Goal: Transaction & Acquisition: Book appointment/travel/reservation

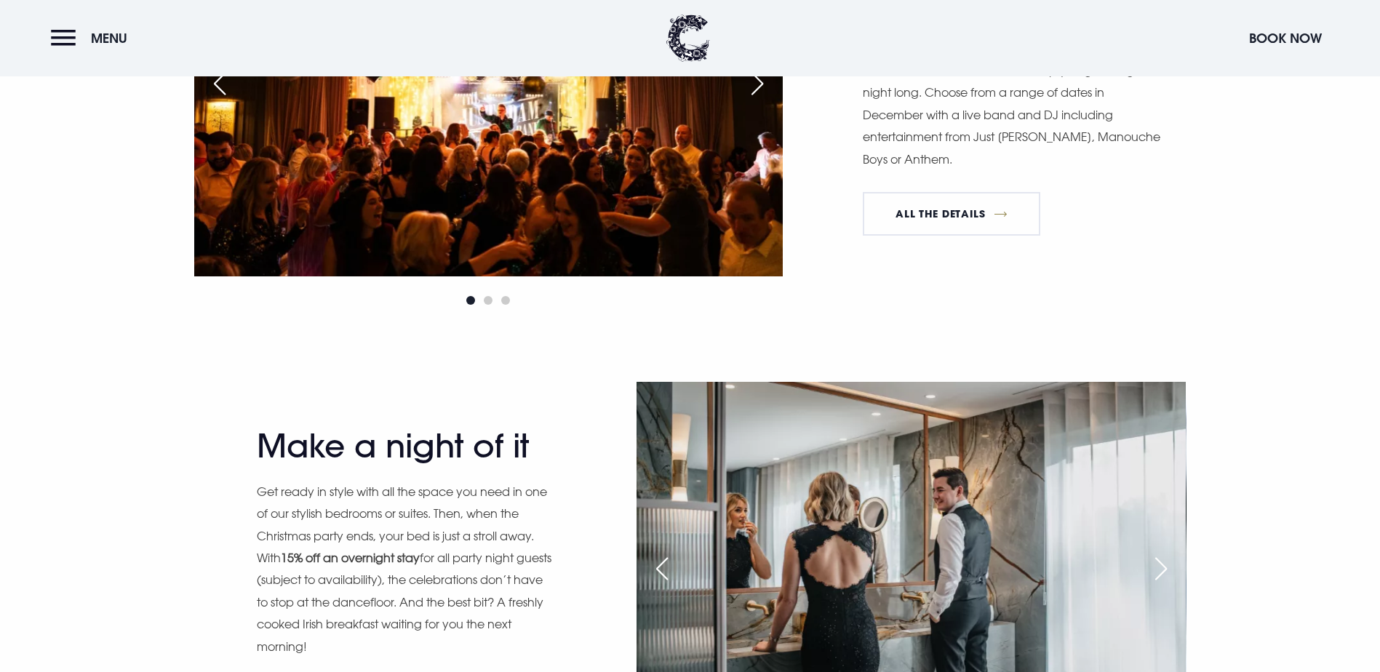
scroll to position [1673, 0]
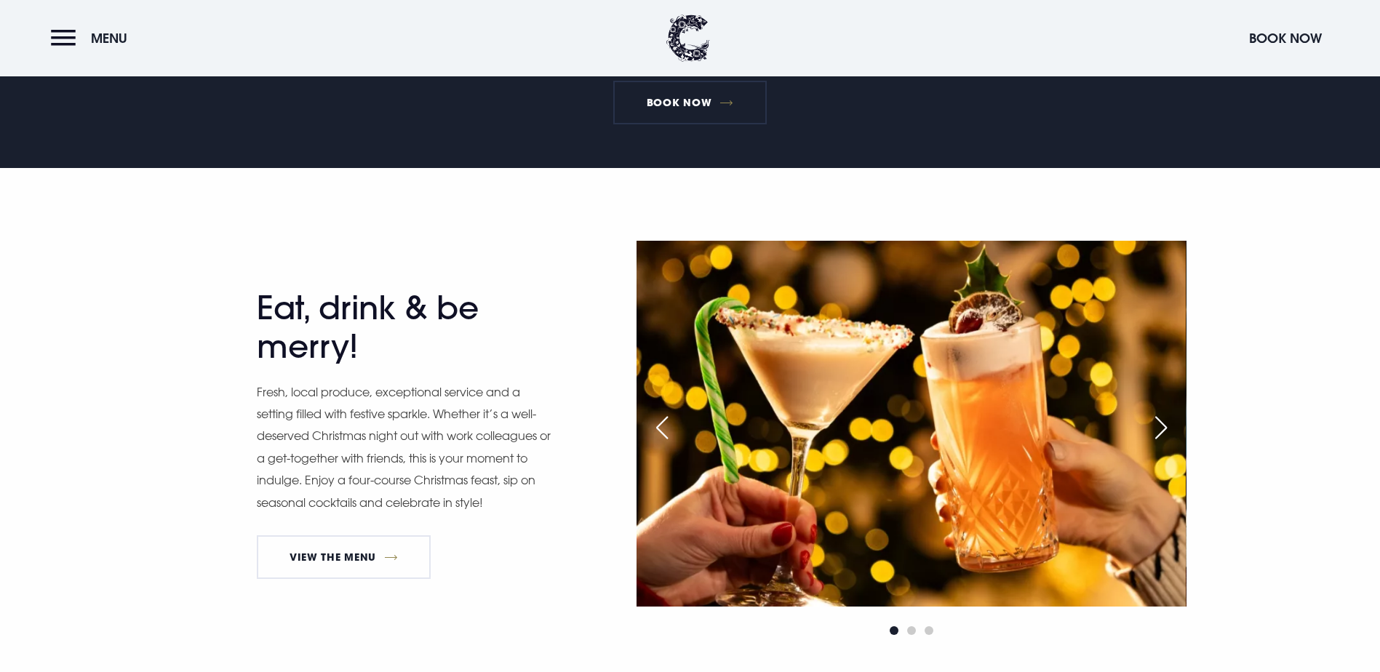
click at [1287, 57] on header "Menu Book Now" at bounding box center [690, 38] width 1380 height 76
click at [1295, 44] on button "Book Now" at bounding box center [1285, 38] width 87 height 31
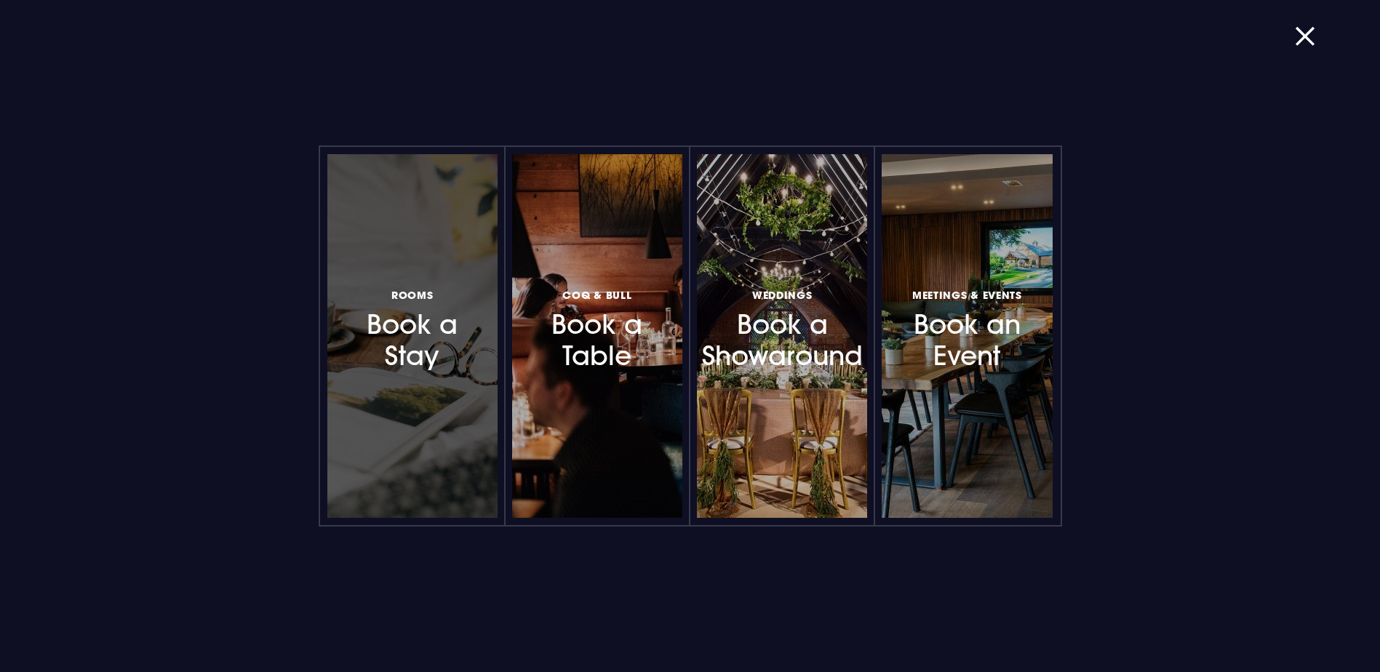
click at [354, 332] on h3 "Rooms Book a Stay" at bounding box center [412, 328] width 127 height 87
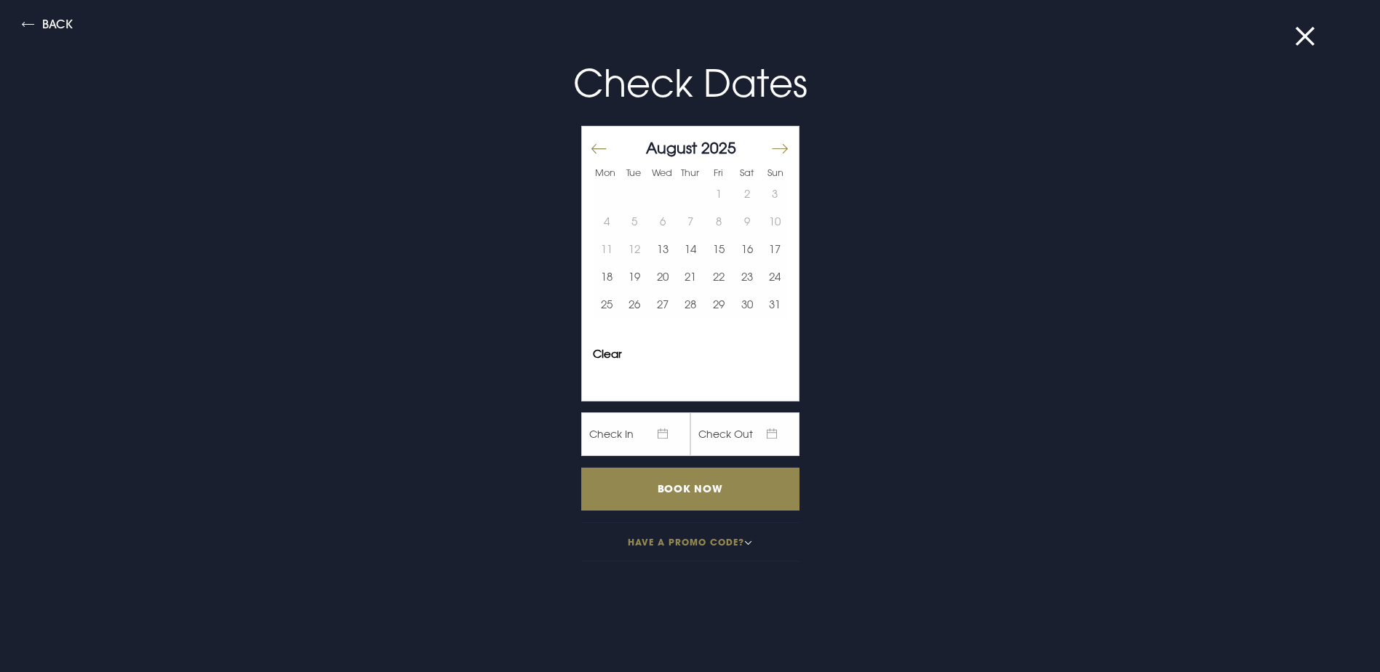
click at [770, 141] on button "Move forward to switch to the next month." at bounding box center [778, 148] width 17 height 31
click at [706, 183] on button "5" at bounding box center [719, 194] width 28 height 28
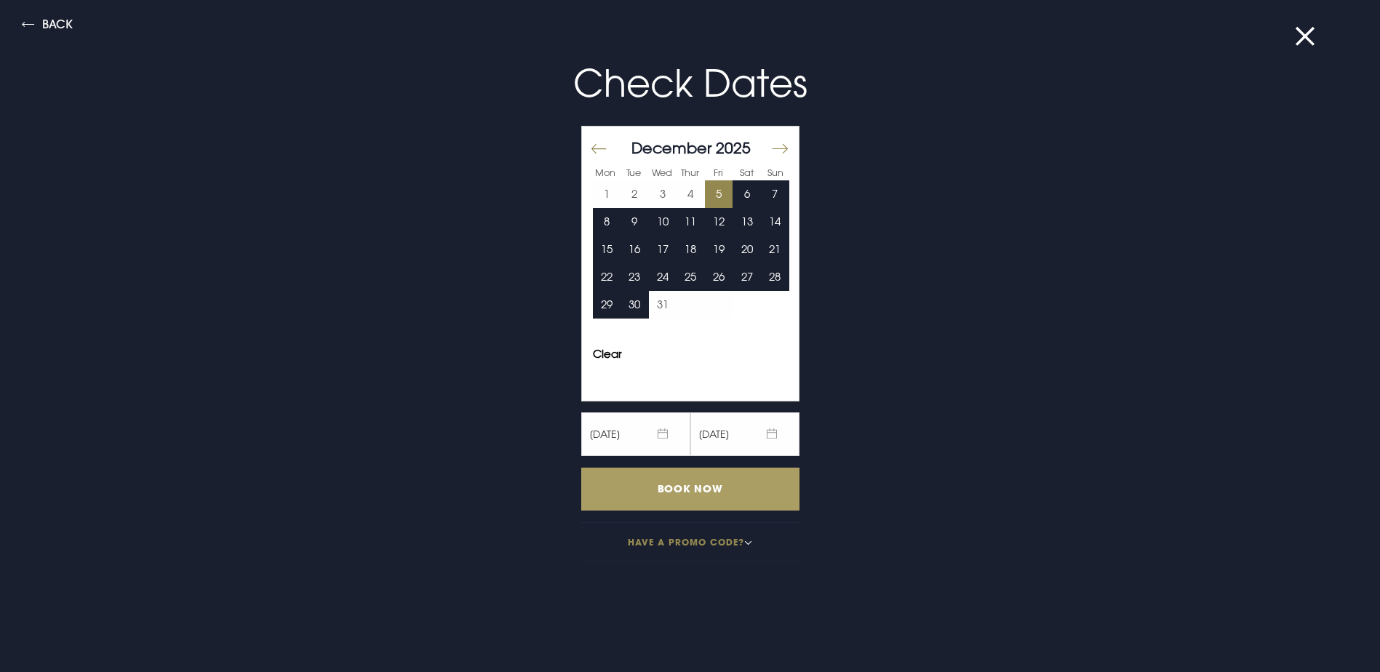
click at [719, 490] on input "Book Now" at bounding box center [690, 489] width 218 height 43
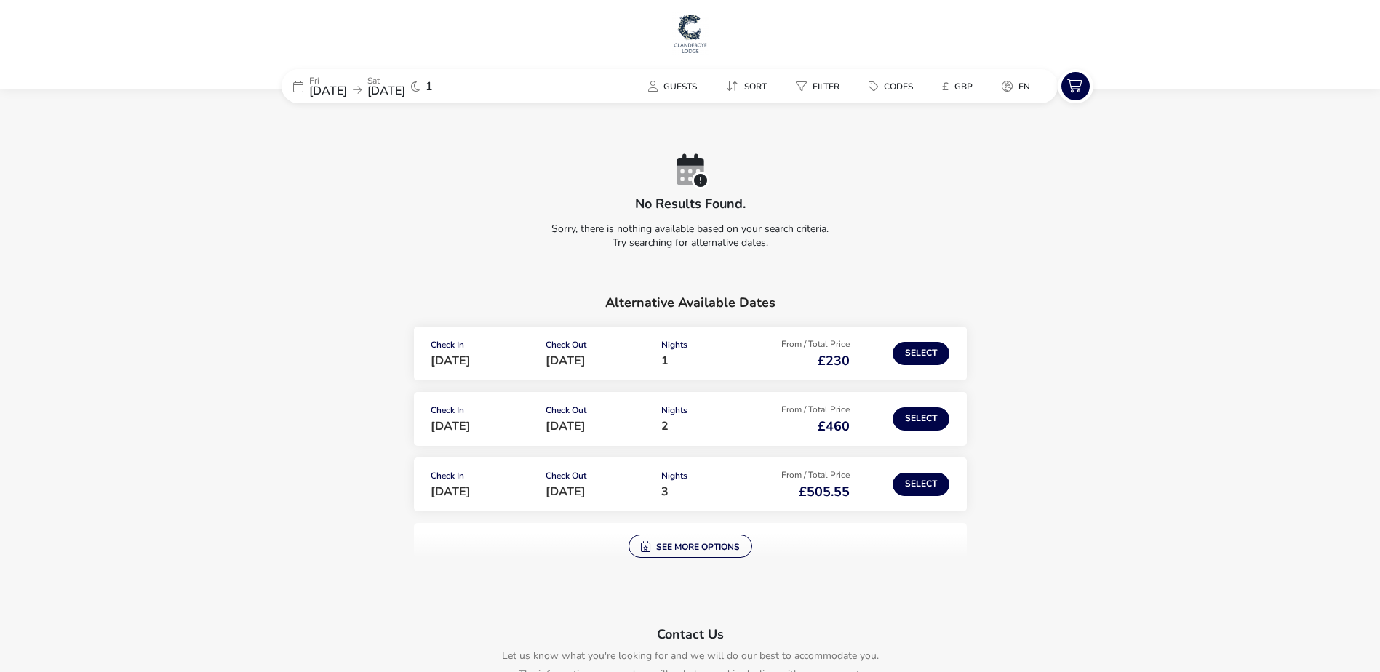
click at [762, 356] on div "From / Total Price £230" at bounding box center [806, 354] width 88 height 28
